Goal: Navigation & Orientation: Find specific page/section

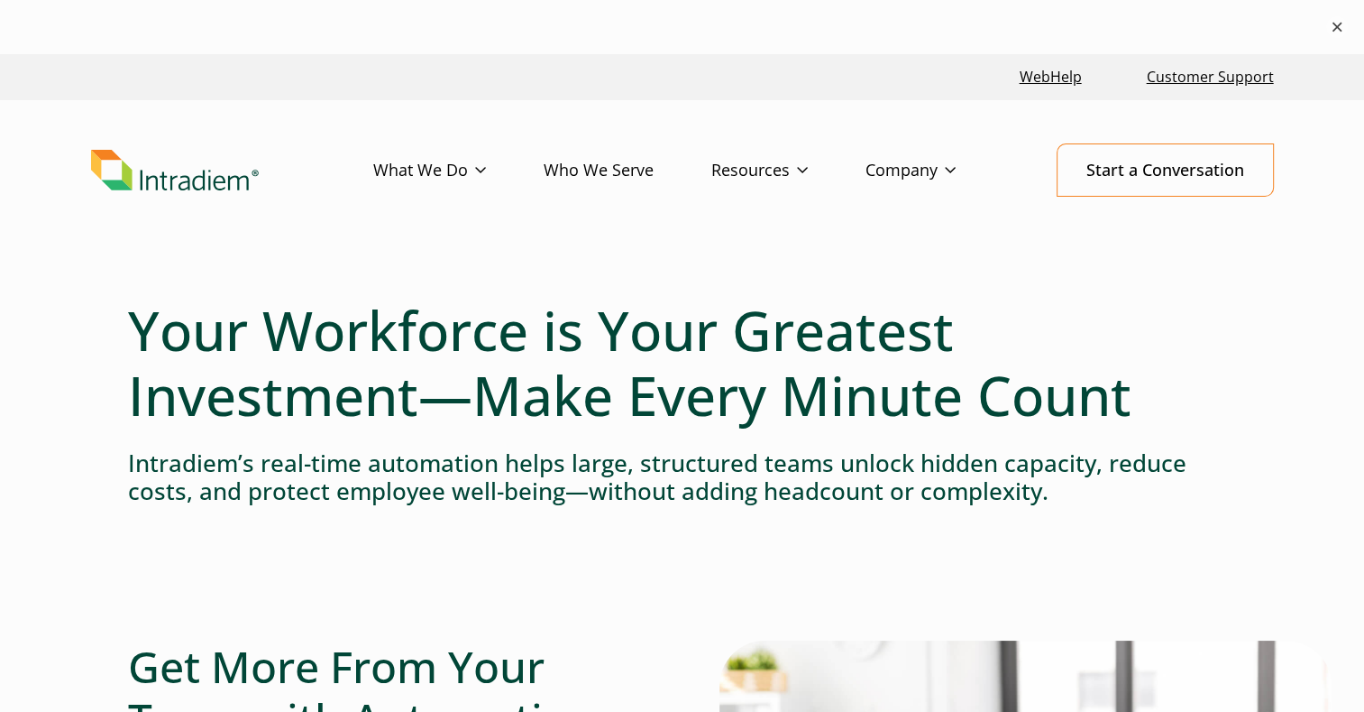
click at [1327, 23] on button "×" at bounding box center [1338, 27] width 22 height 22
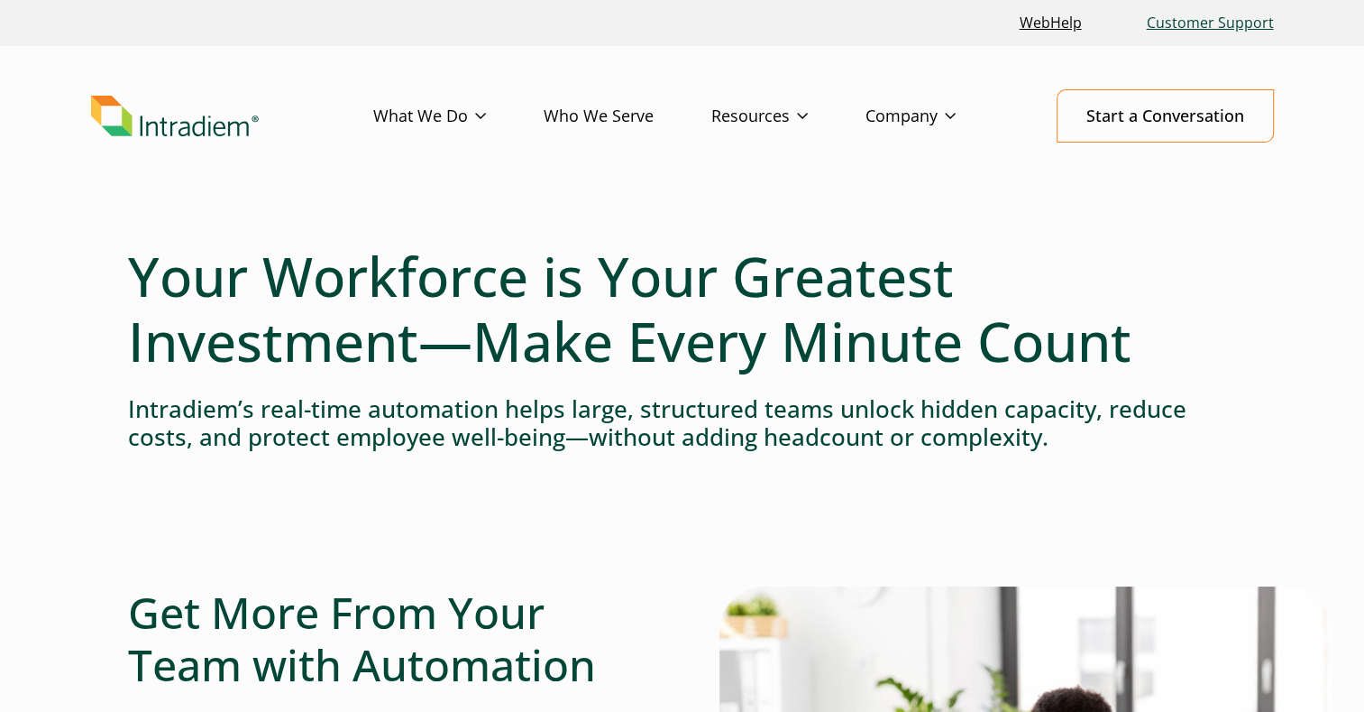
click at [1207, 22] on link "Customer Support" at bounding box center [1211, 23] width 142 height 39
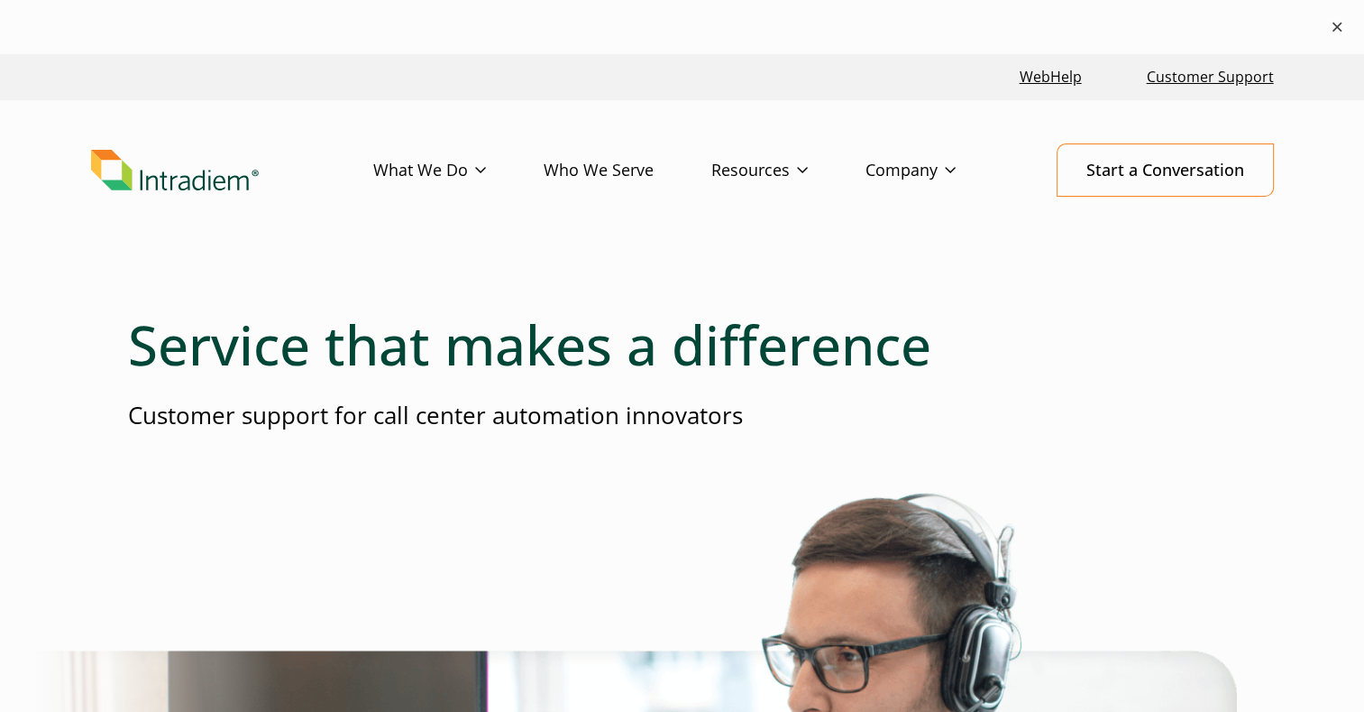
click at [1331, 25] on button "×" at bounding box center [1338, 27] width 22 height 22
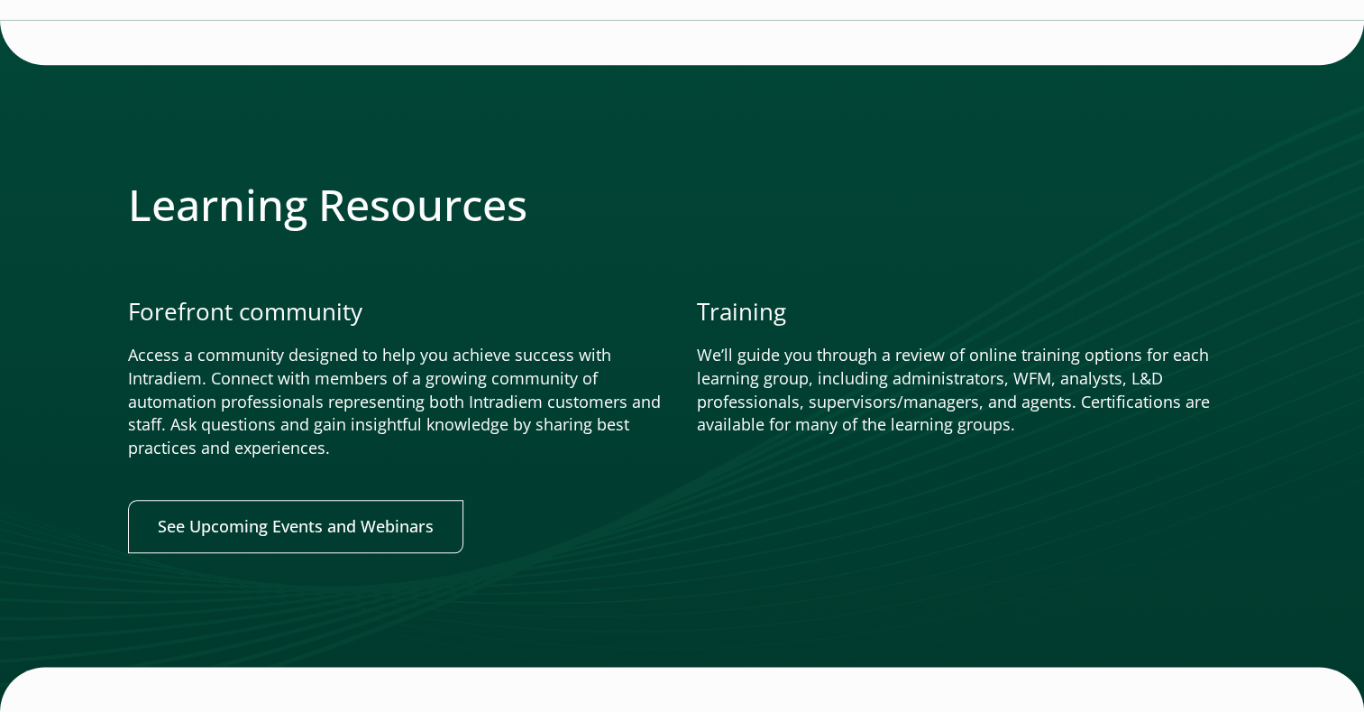
scroll to position [2272, 0]
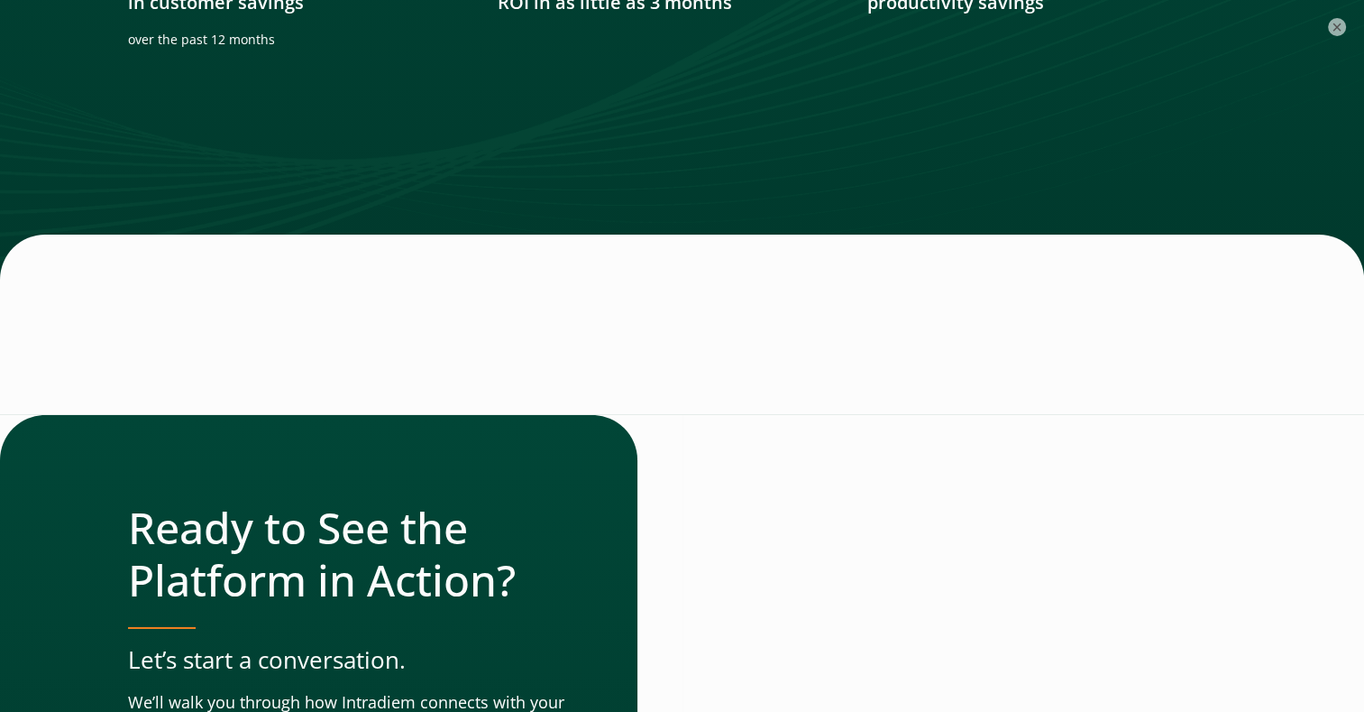
scroll to position [5761, 0]
